Goal: Information Seeking & Learning: Compare options

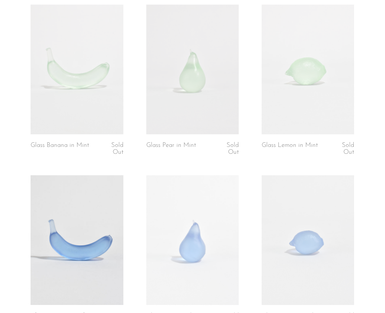
scroll to position [1094, 0]
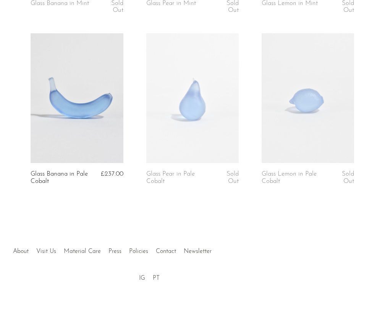
click at [293, 118] on link at bounding box center [308, 98] width 92 height 130
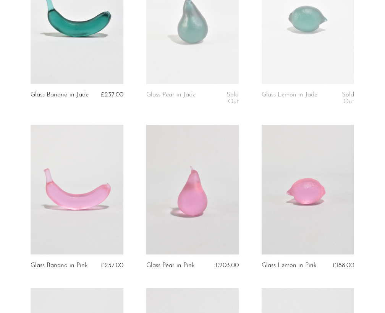
scroll to position [513, 0]
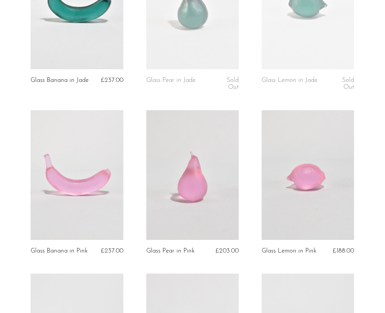
click at [321, 191] on link at bounding box center [308, 175] width 92 height 130
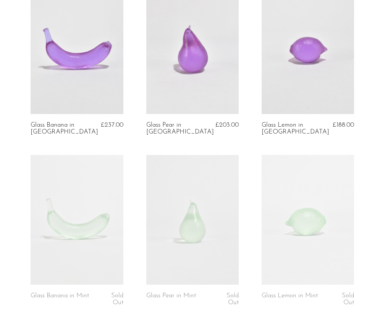
scroll to position [813, 0]
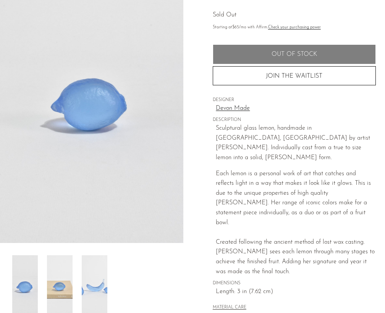
scroll to position [70, 0]
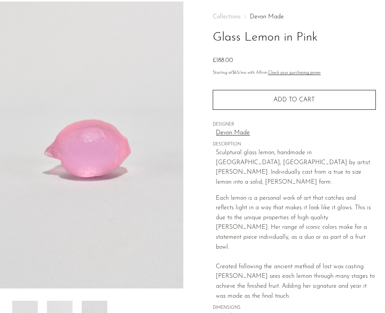
scroll to position [30, 0]
